Goal: Book appointment/travel/reservation

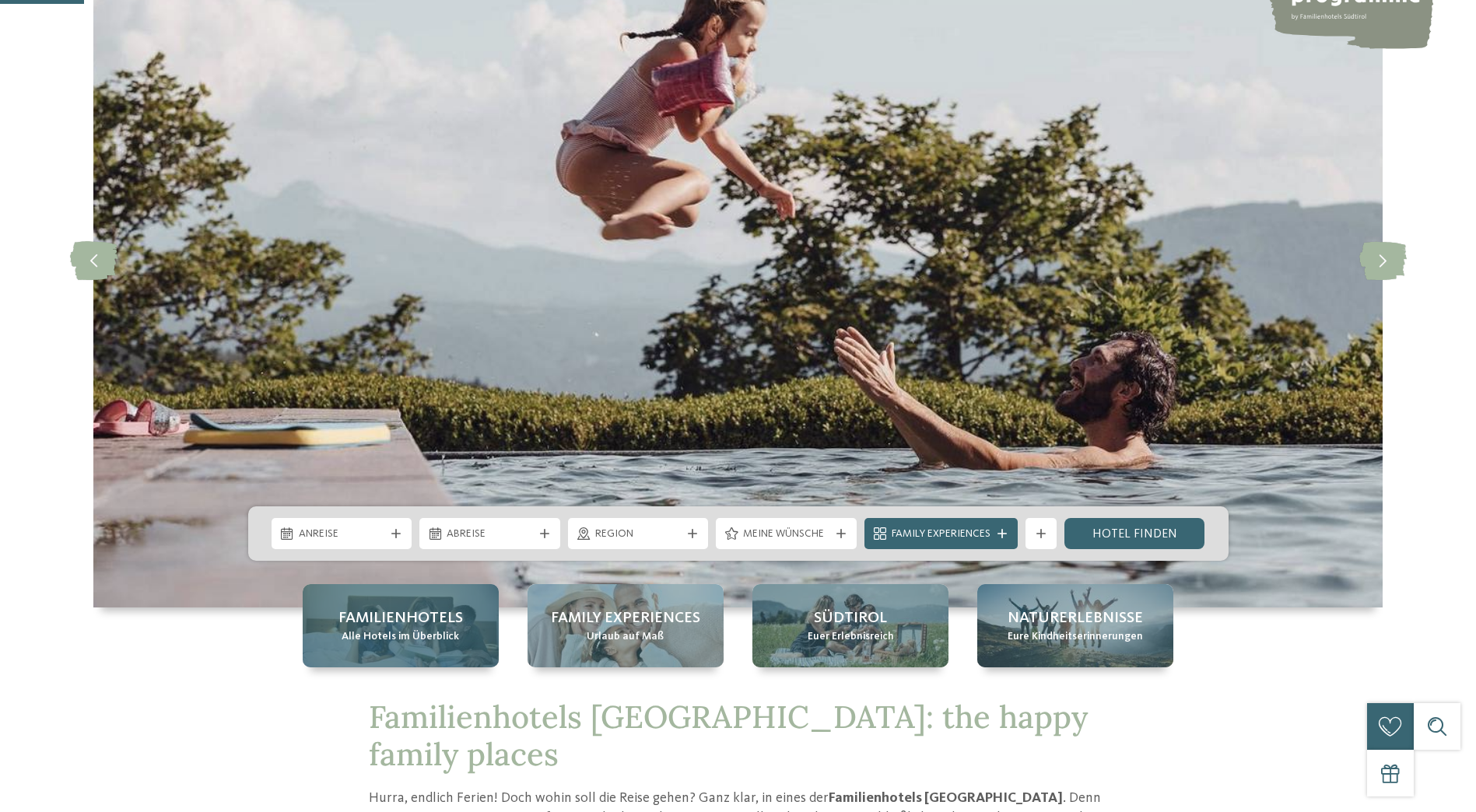
scroll to position [389, 0]
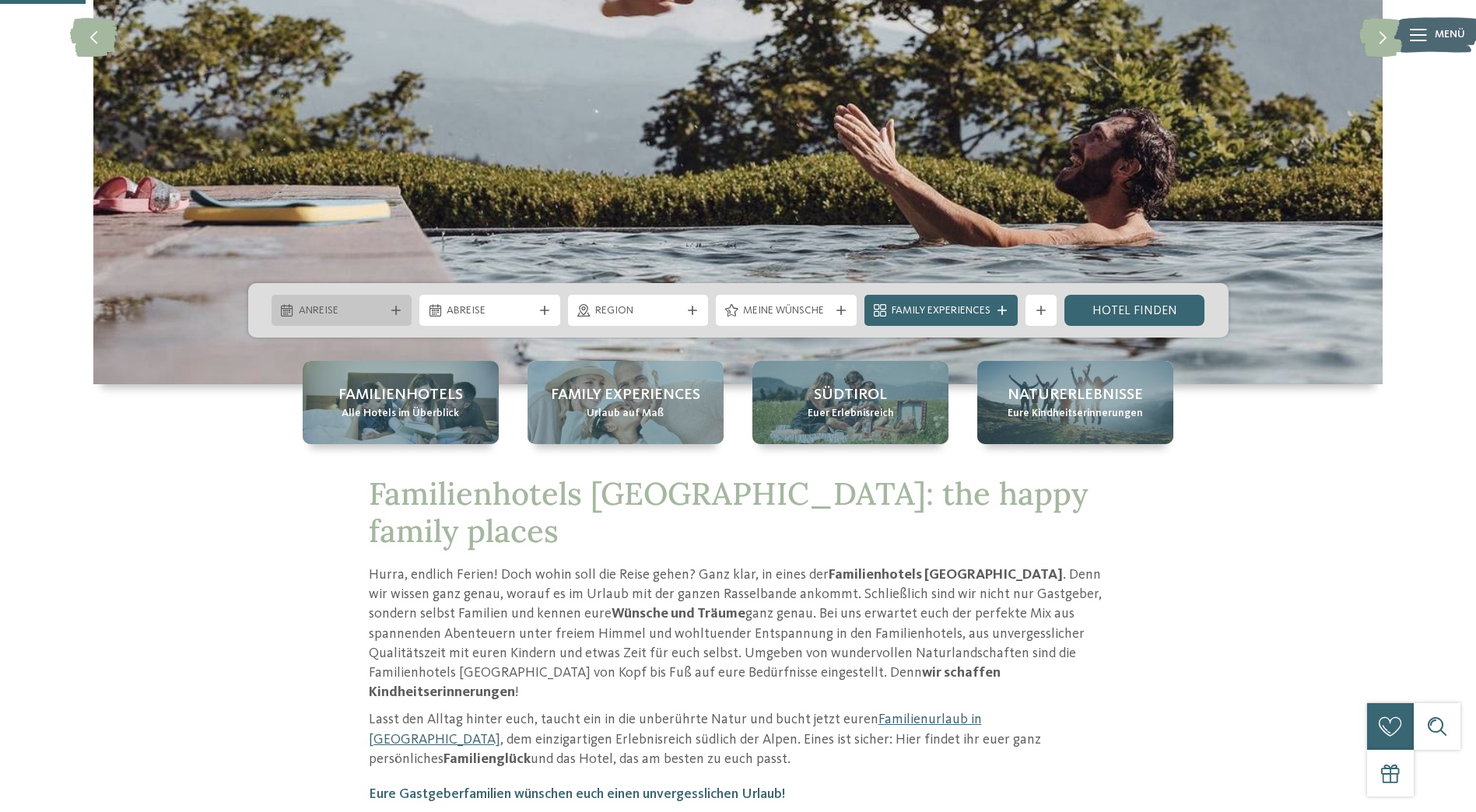
click at [322, 311] on span "Anreise" at bounding box center [342, 311] width 86 height 16
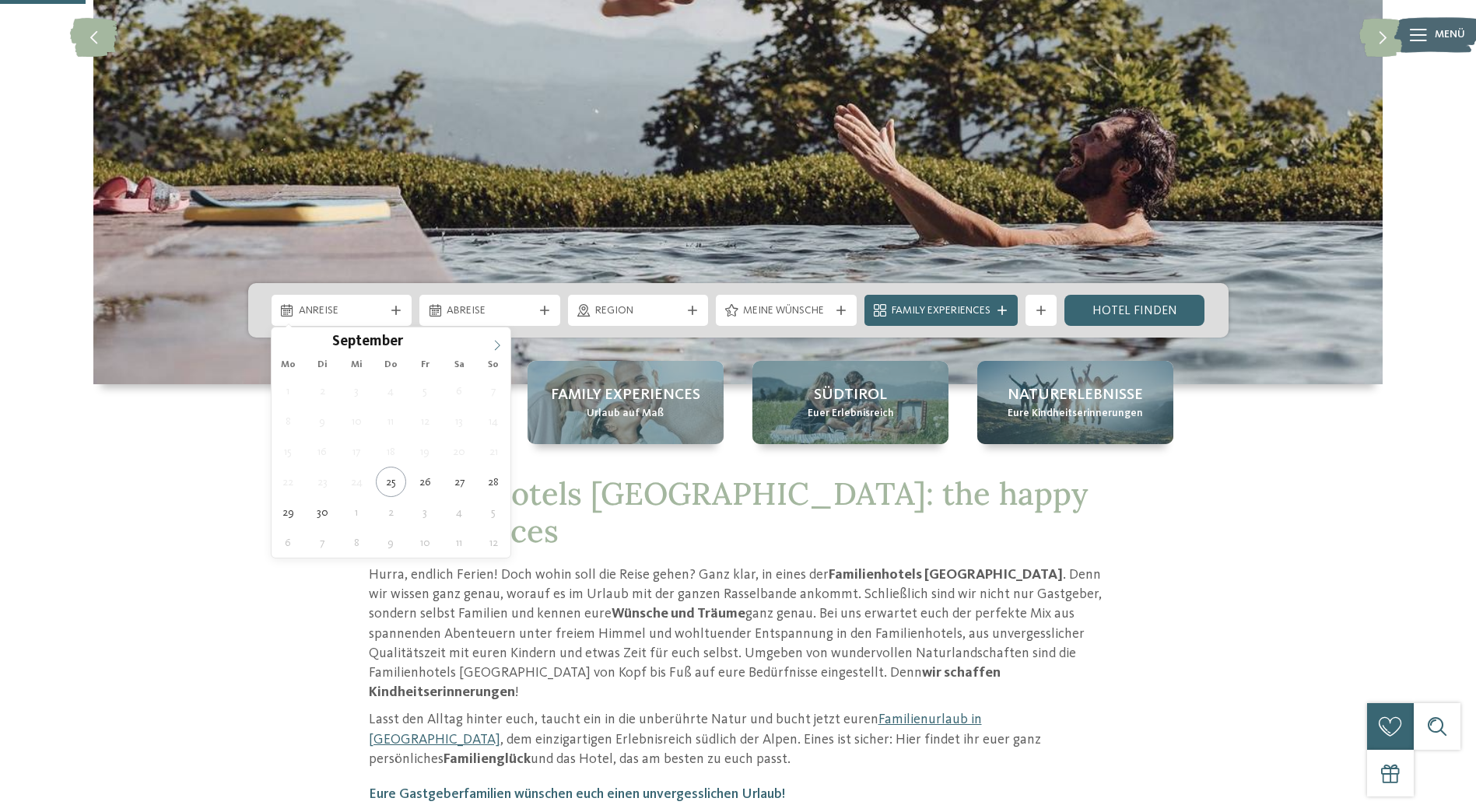
click at [495, 343] on icon at bounding box center [497, 346] width 11 height 11
type div "[DATE]"
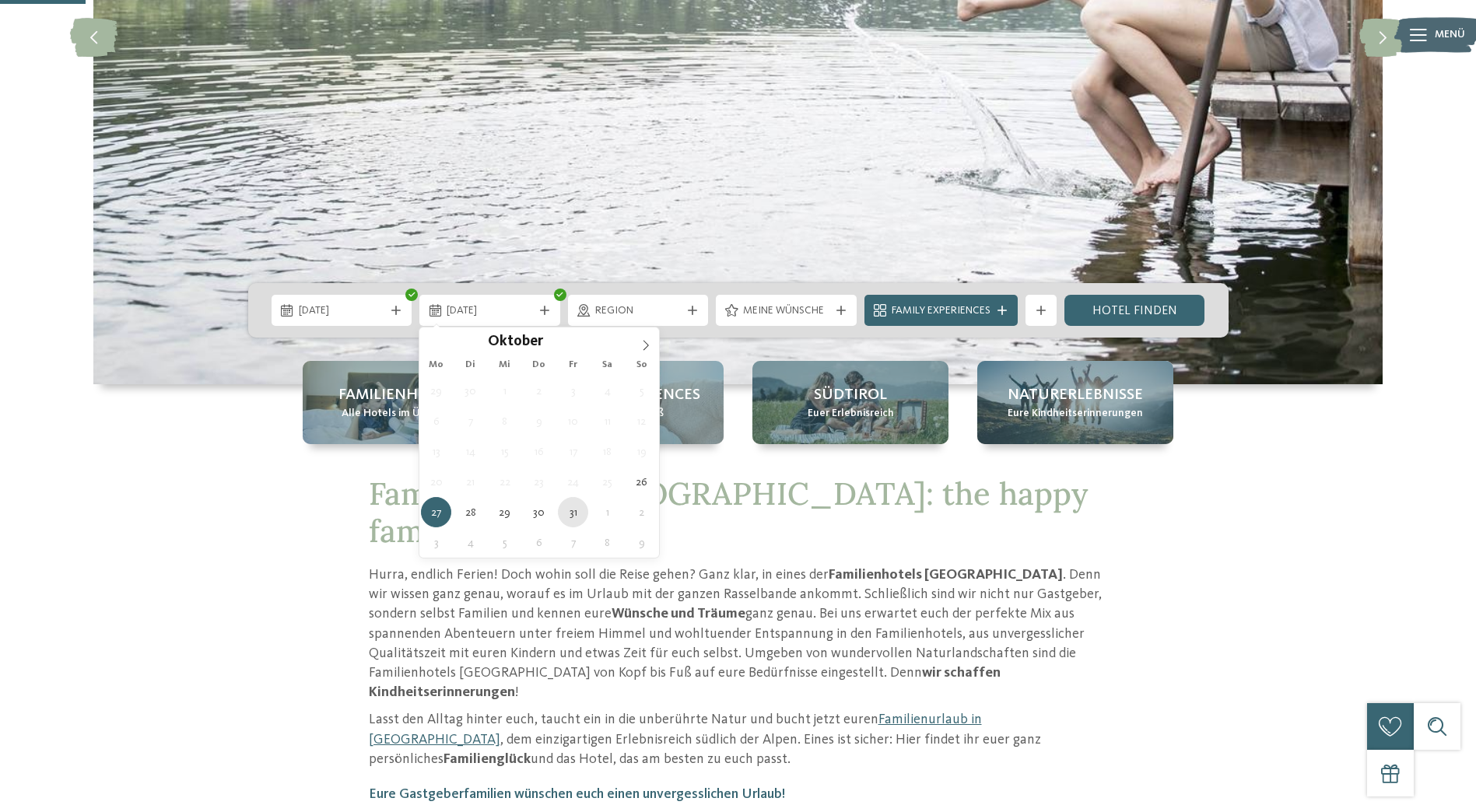
type div "[DATE]"
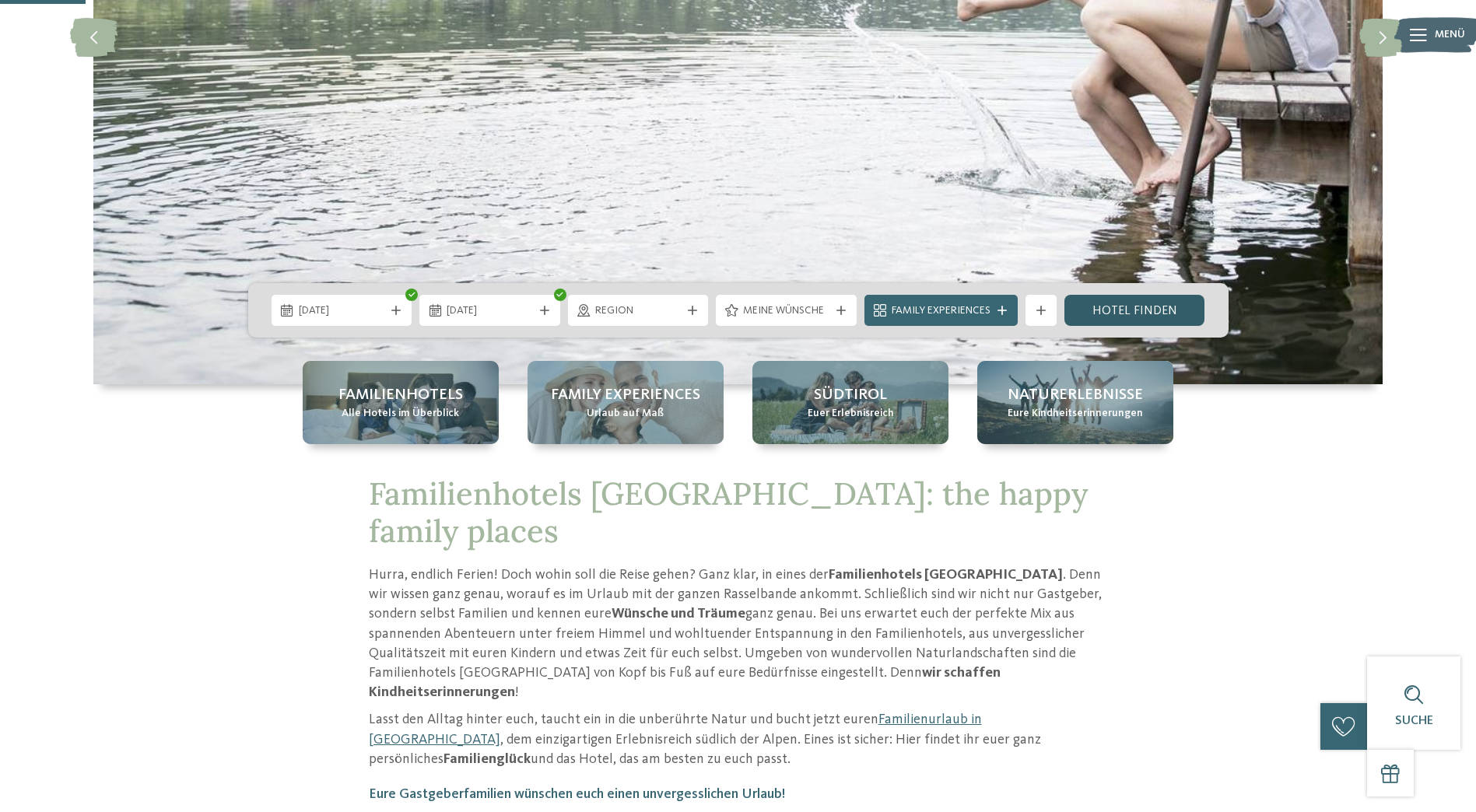
click at [1086, 309] on link "Hotel finden" at bounding box center [1135, 309] width 141 height 31
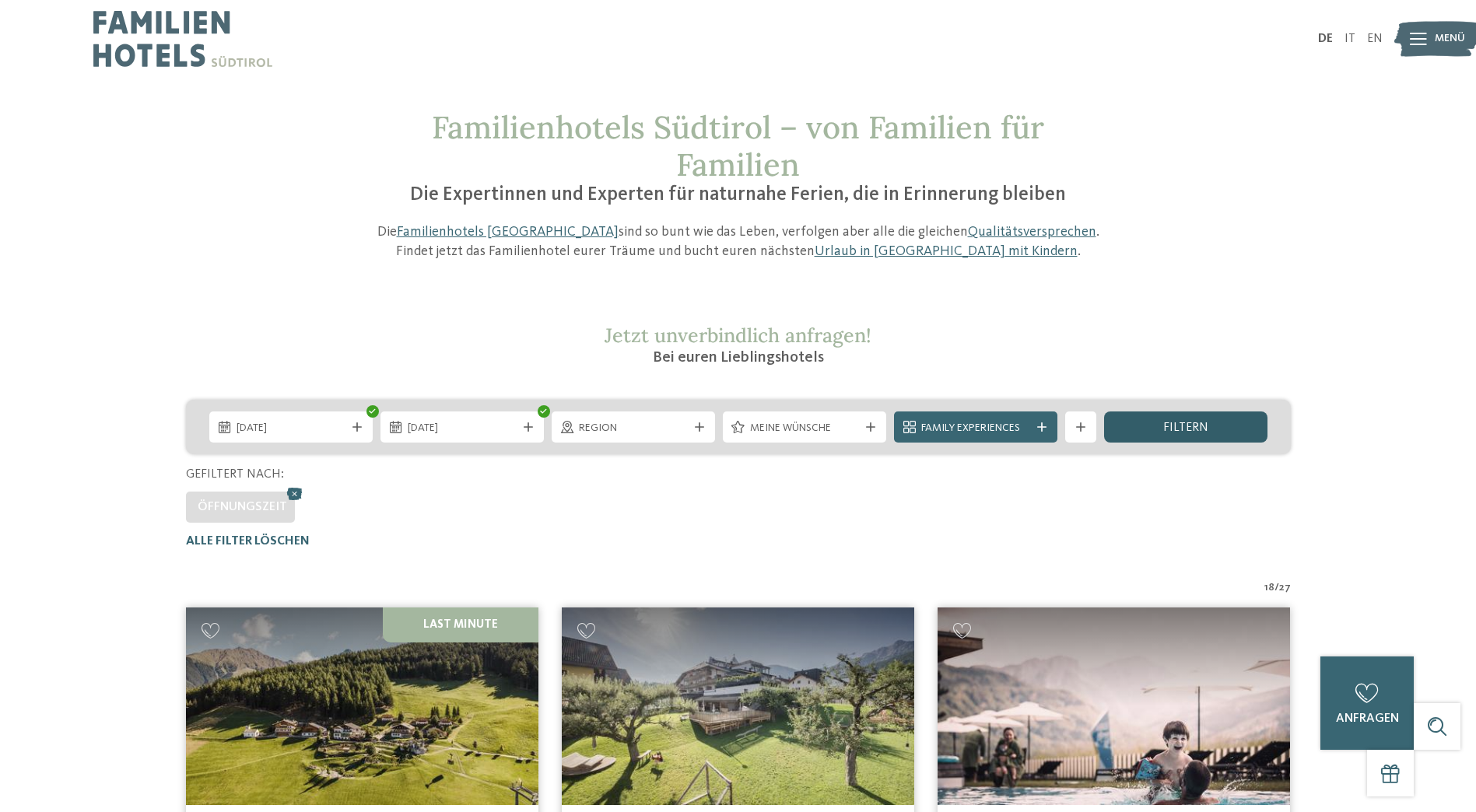
click at [1140, 426] on div "filtern" at bounding box center [1186, 426] width 164 height 31
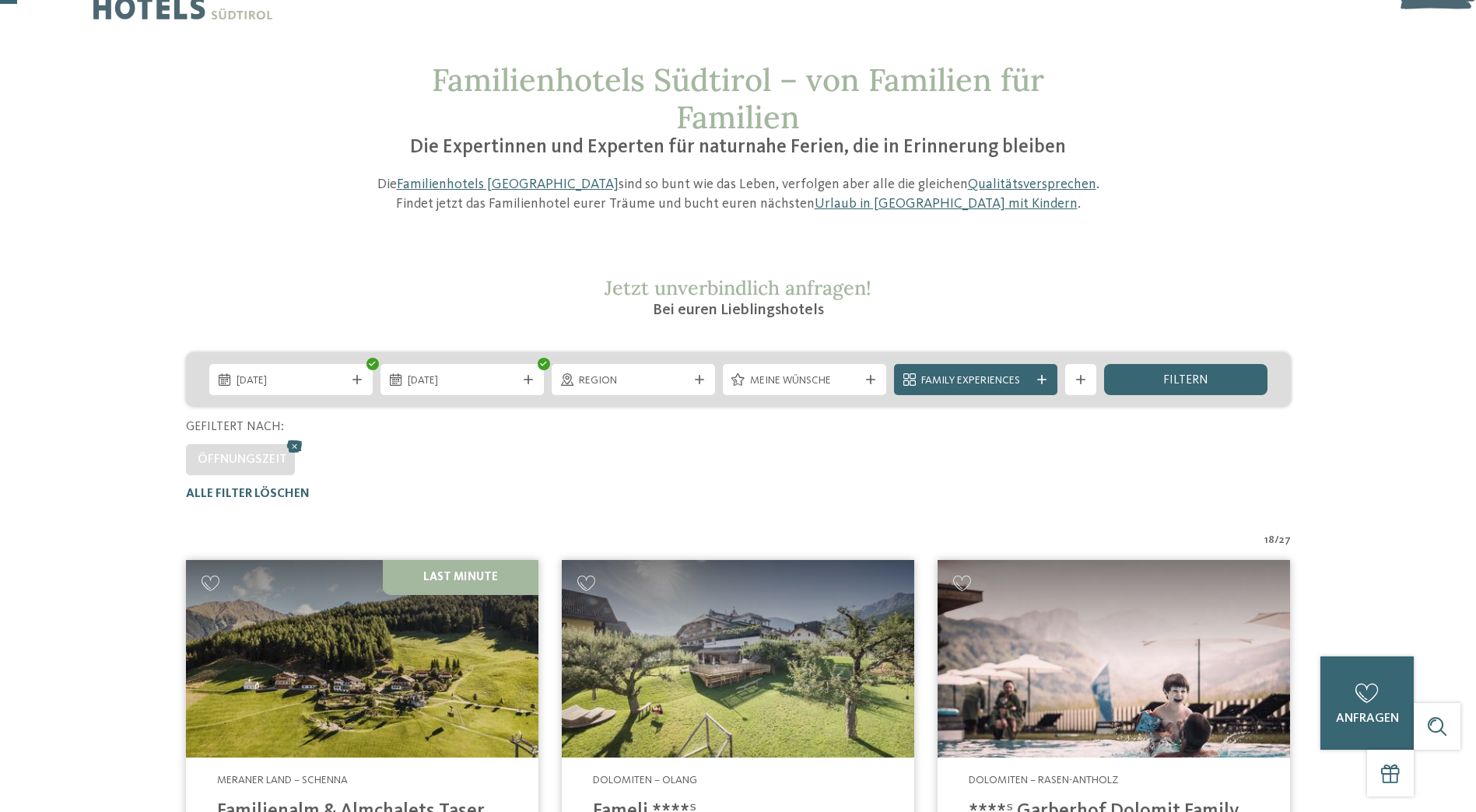
scroll to position [44, 0]
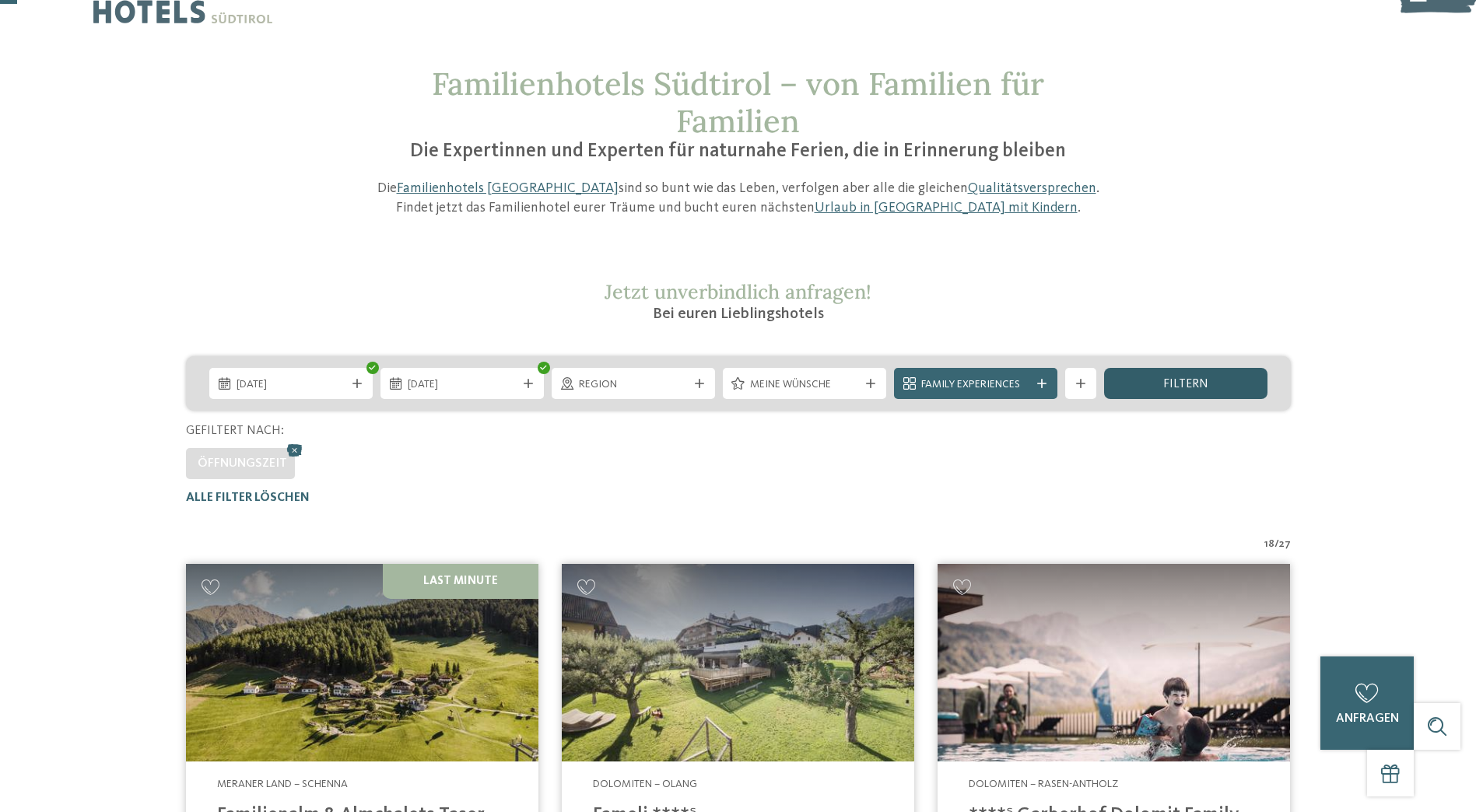
click at [1153, 381] on div "filtern" at bounding box center [1186, 383] width 164 height 31
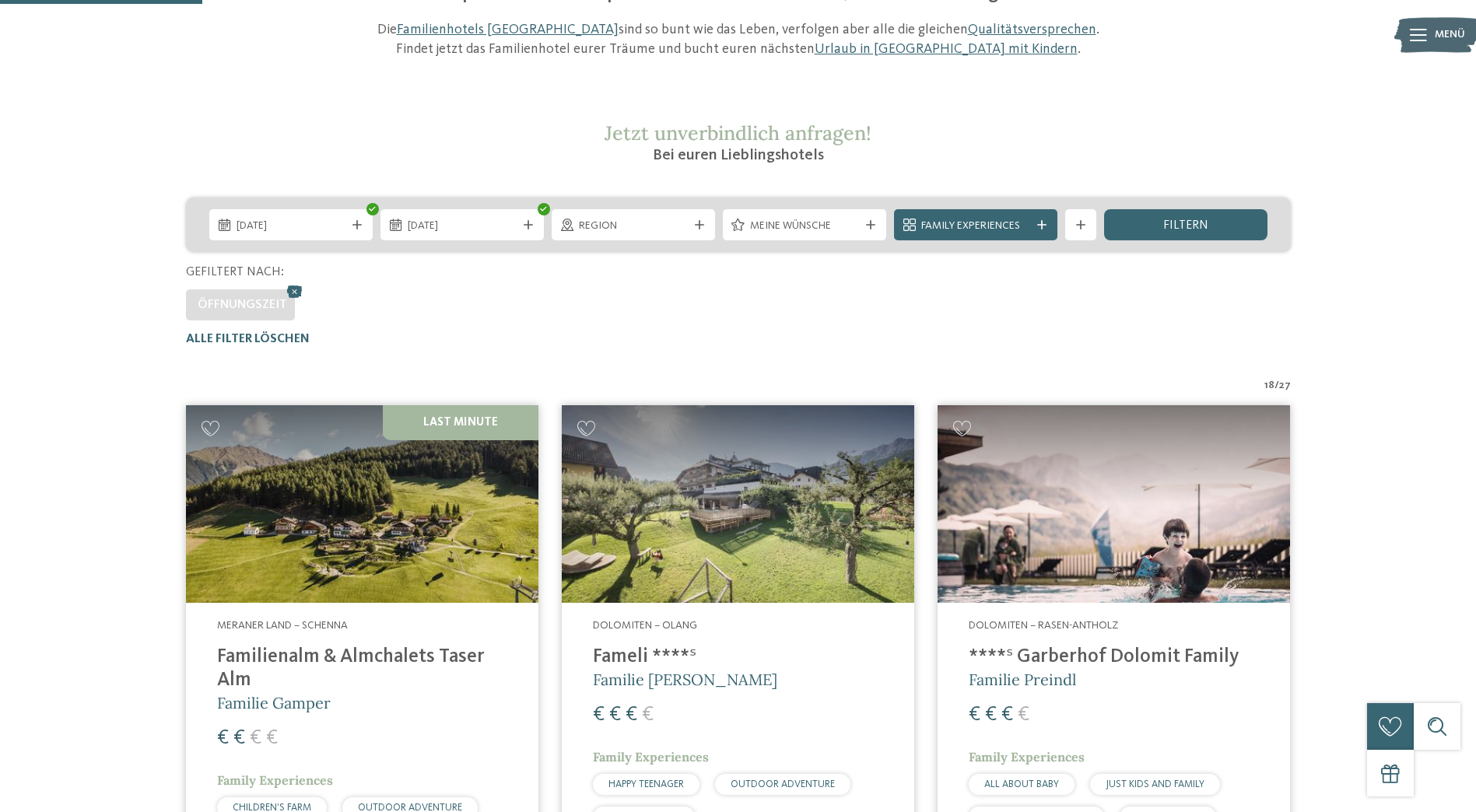
scroll to position [0, 0]
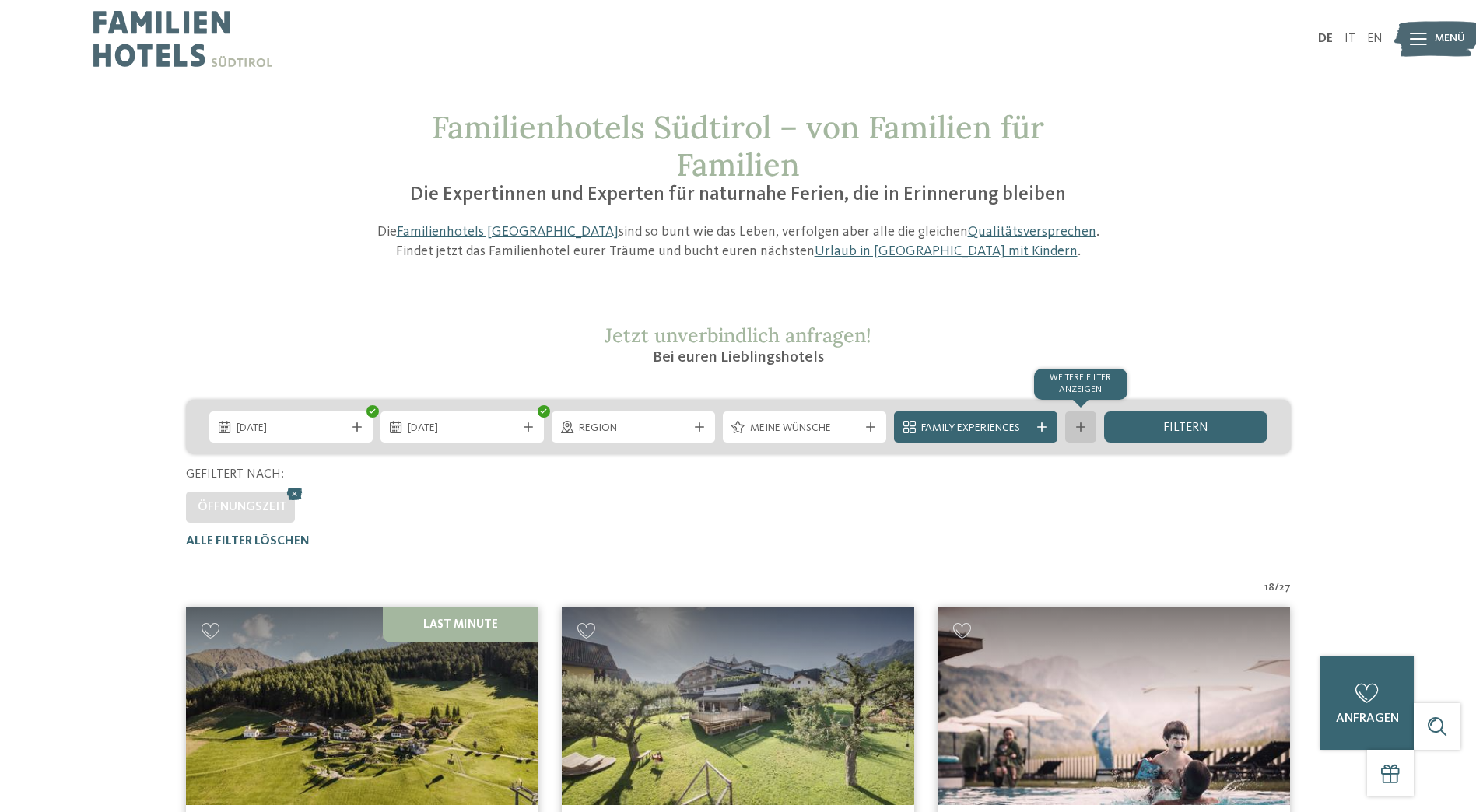
click at [1080, 428] on icon at bounding box center [1081, 427] width 9 height 9
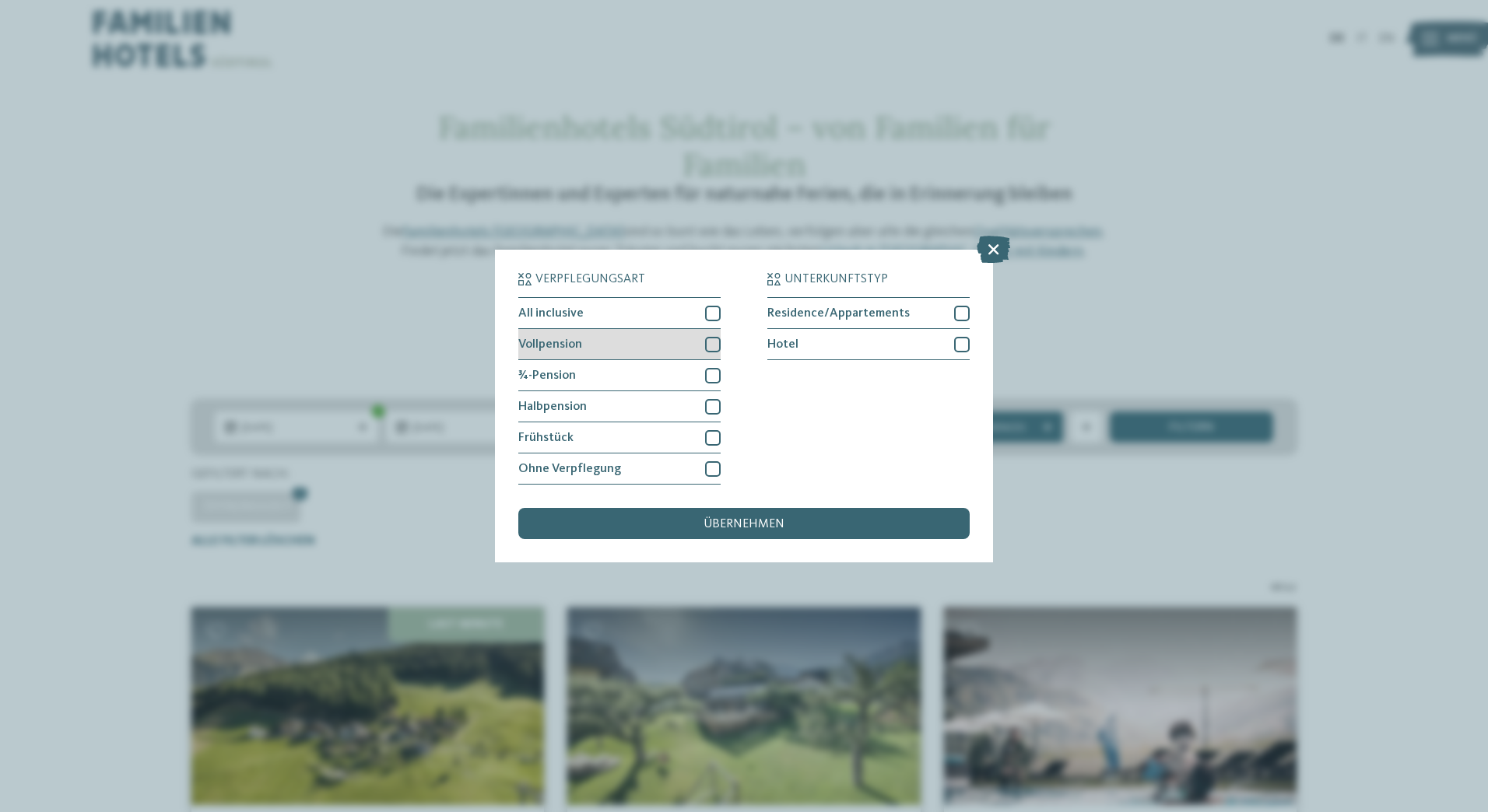
click at [710, 351] on div at bounding box center [713, 345] width 16 height 16
click at [712, 317] on div at bounding box center [713, 313] width 16 height 16
click at [791, 518] on div "übernehmen" at bounding box center [744, 523] width 452 height 31
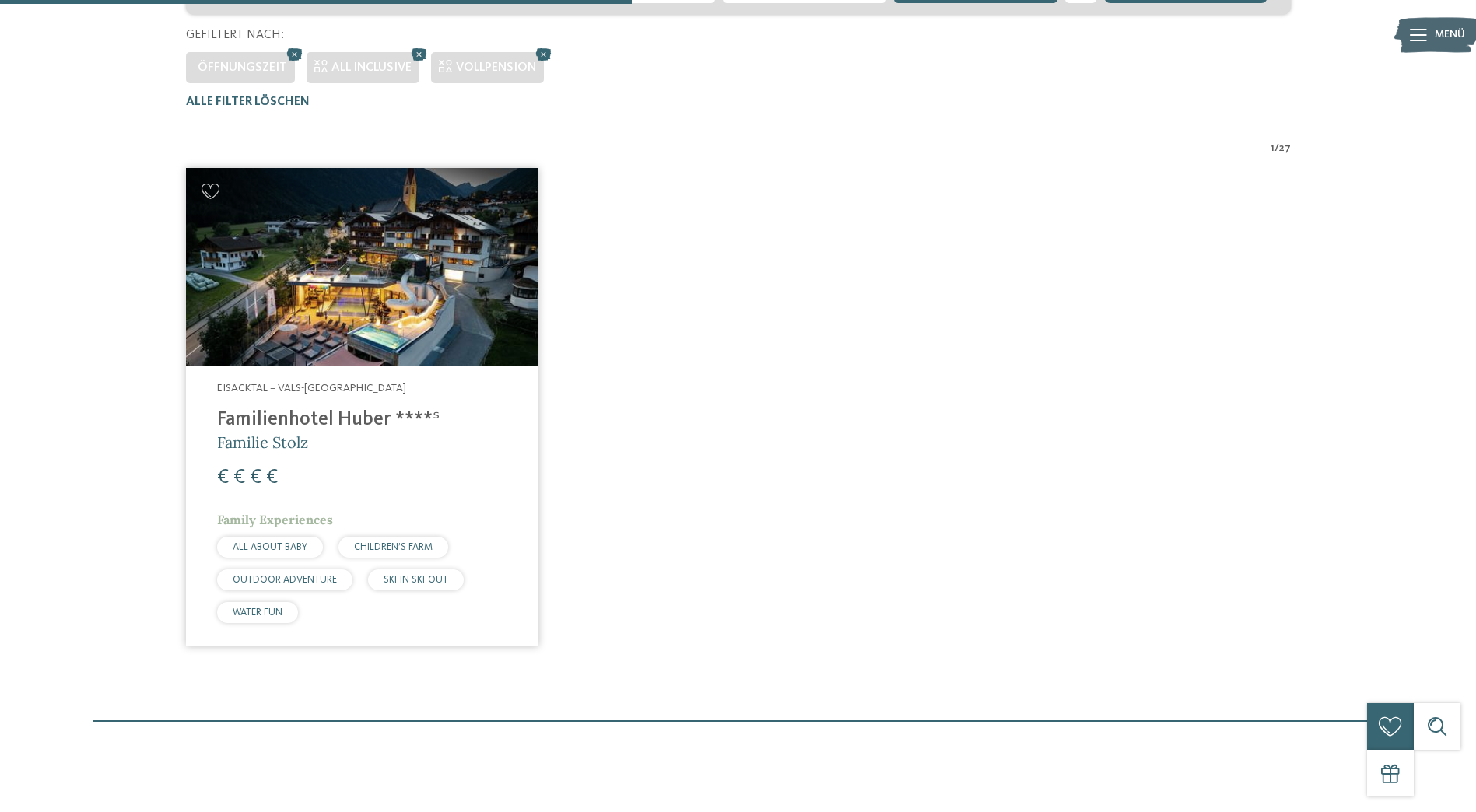
scroll to position [355, 0]
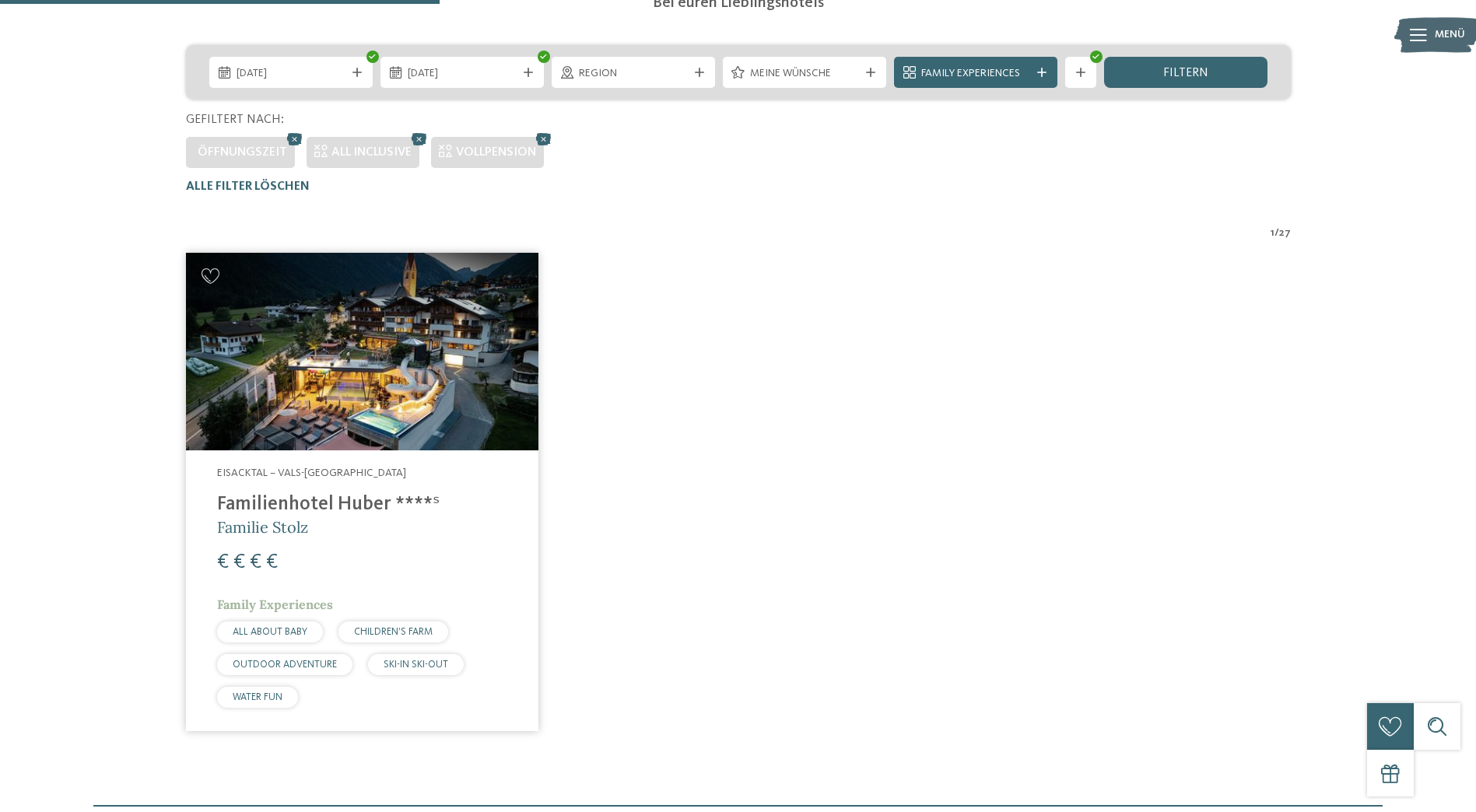
click at [294, 507] on h4 "Familienhotel Huber ****ˢ" at bounding box center [362, 504] width 290 height 23
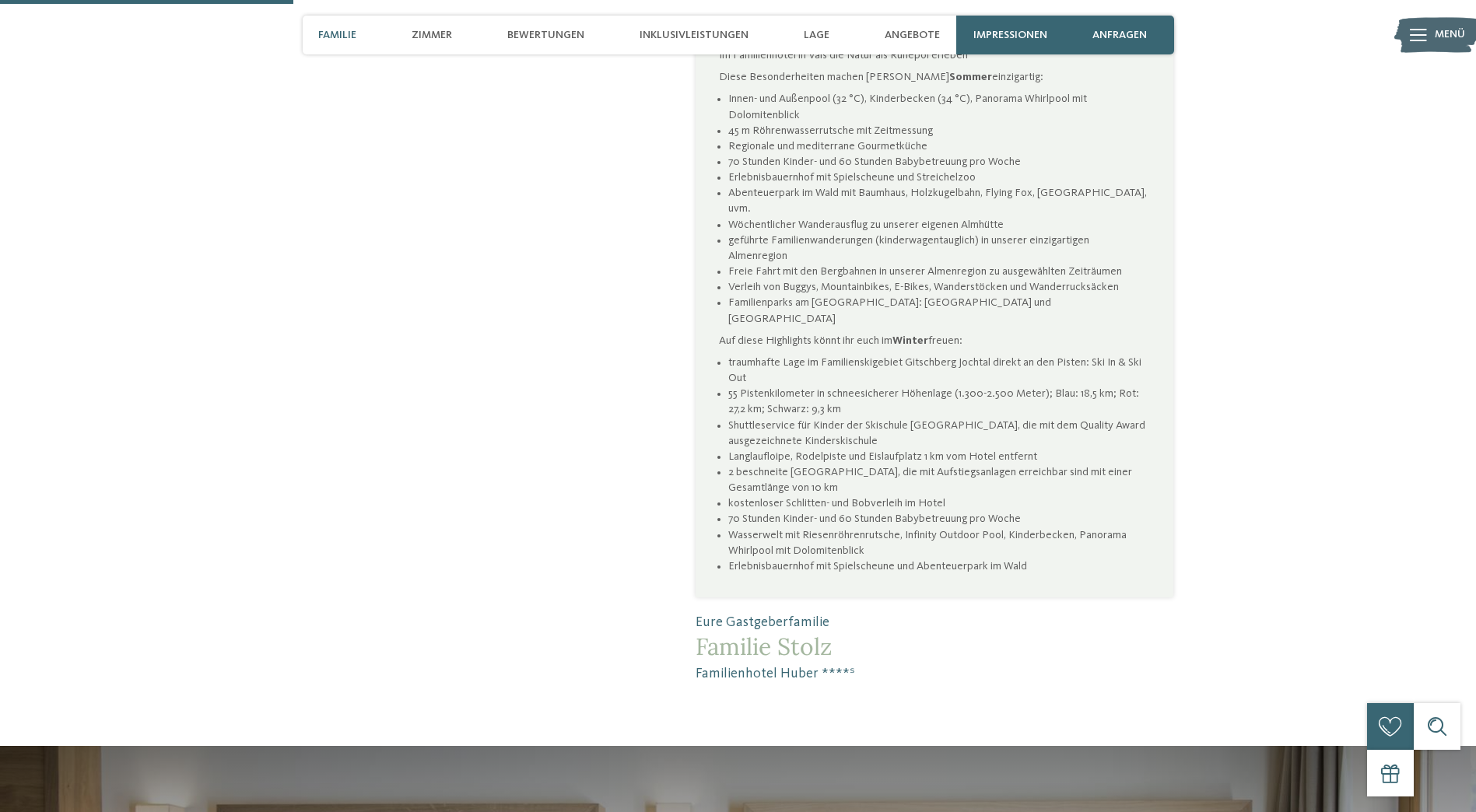
scroll to position [701, 0]
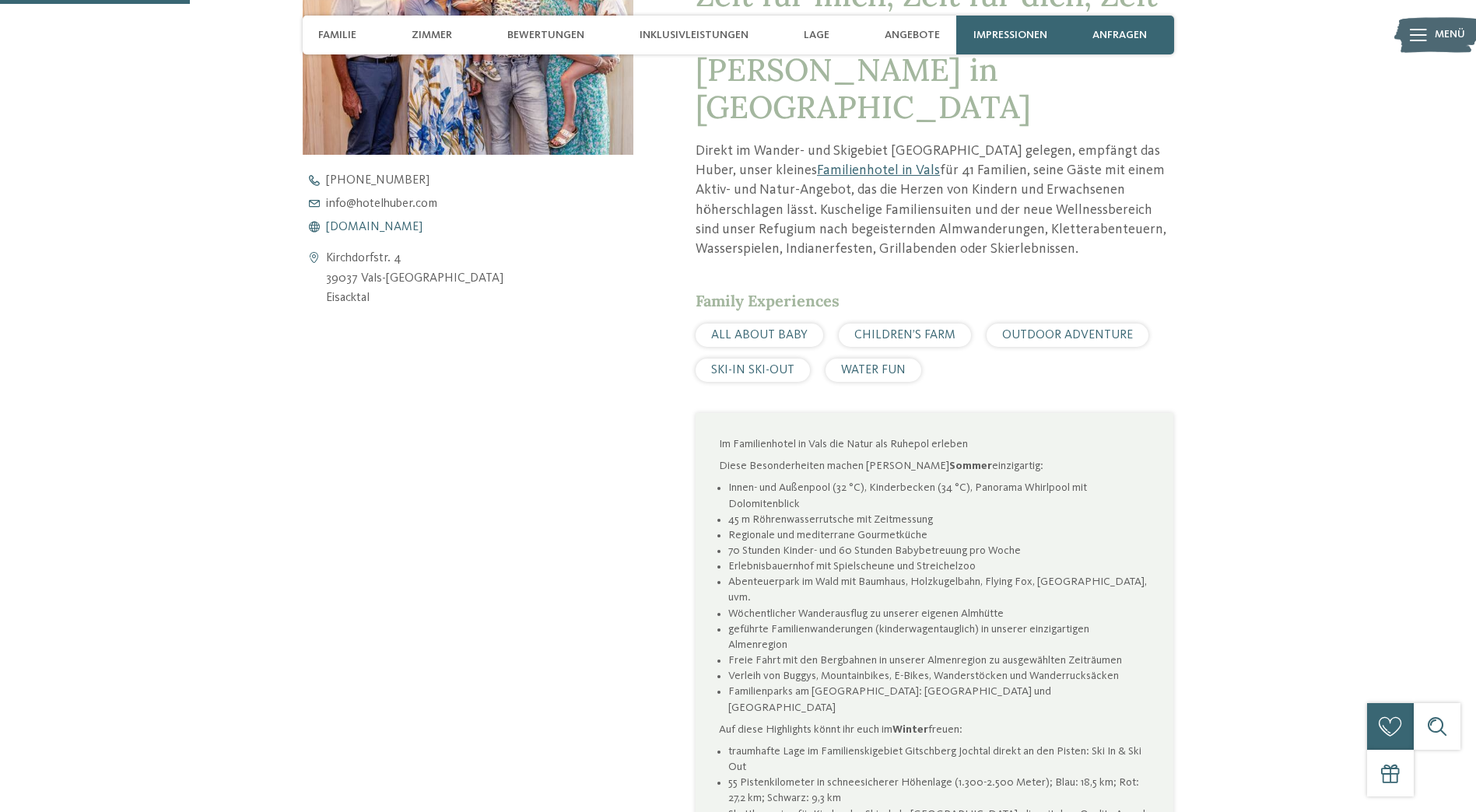
click at [386, 224] on span "www.hotelhuber.com" at bounding box center [375, 227] width 97 height 12
